Goal: Navigation & Orientation: Find specific page/section

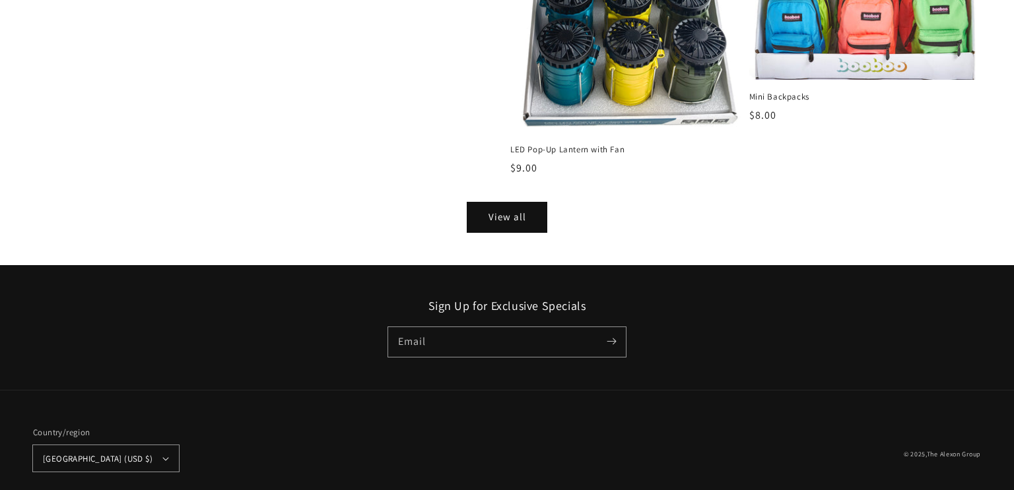
scroll to position [1796, 0]
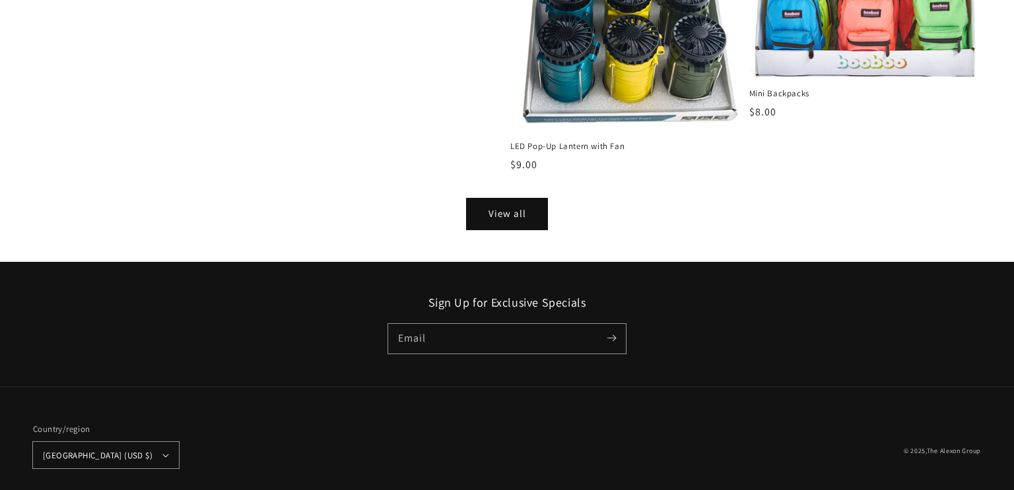
click at [498, 211] on link "View all" at bounding box center [506, 214] width 79 height 30
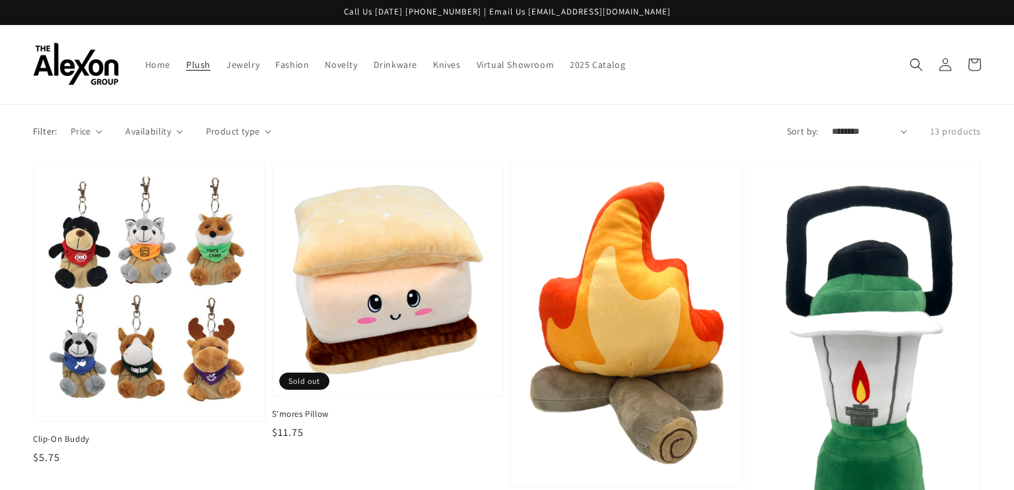
click at [186, 59] on span "Plush" at bounding box center [198, 65] width 24 height 12
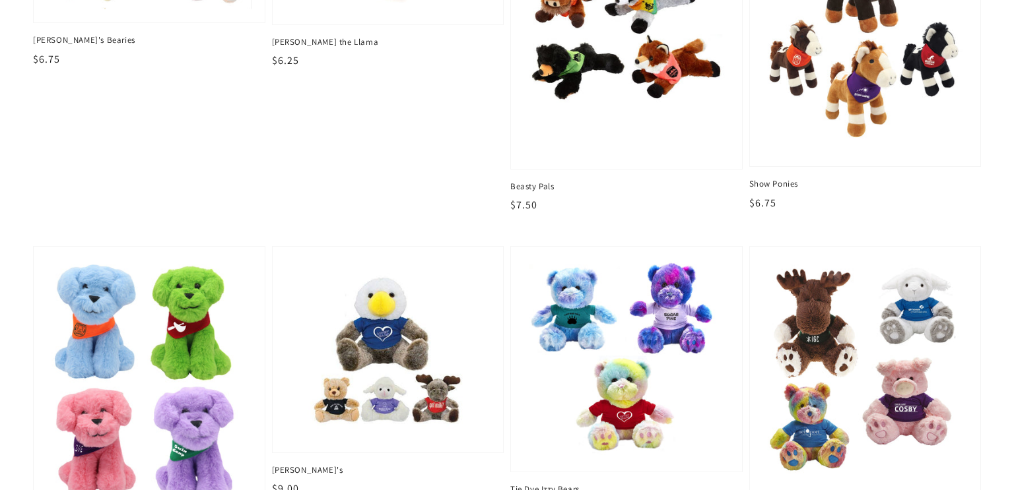
scroll to position [993, 0]
